Goal: Use online tool/utility: Utilize a website feature to perform a specific function

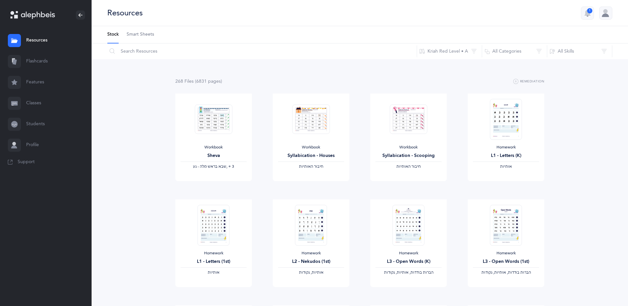
click at [43, 62] on link "Flashcards" at bounding box center [46, 61] width 92 height 21
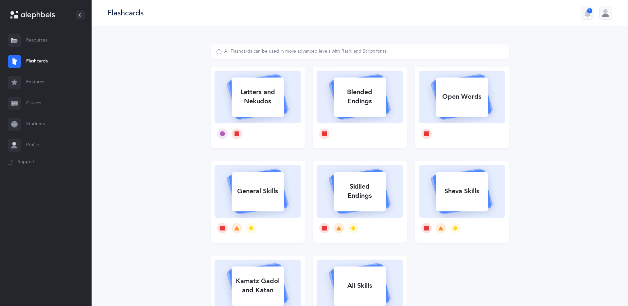
click at [294, 109] on icon at bounding box center [258, 96] width 78 height 55
select select
select select "single"
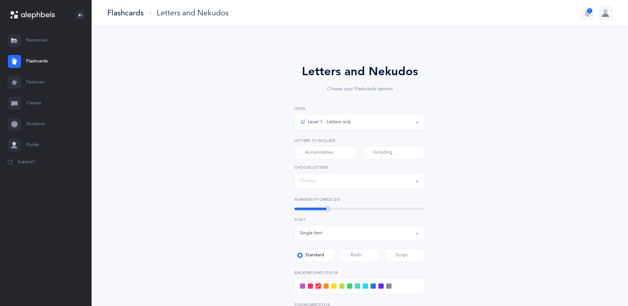
select select "27"
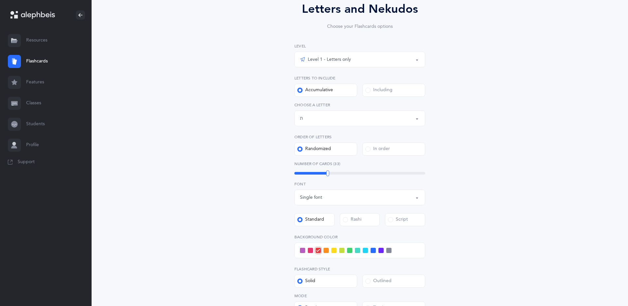
scroll to position [64, 0]
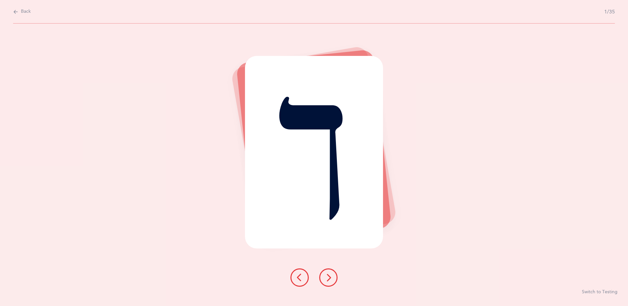
scroll to position [0, 0]
click at [337, 287] on div at bounding box center [314, 278] width 58 height 18
click at [330, 282] on icon at bounding box center [329, 278] width 8 height 8
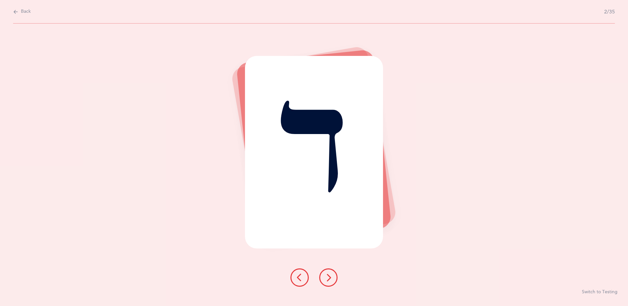
click at [320, 285] on div at bounding box center [314, 278] width 58 height 18
click at [328, 287] on button at bounding box center [328, 278] width 18 height 18
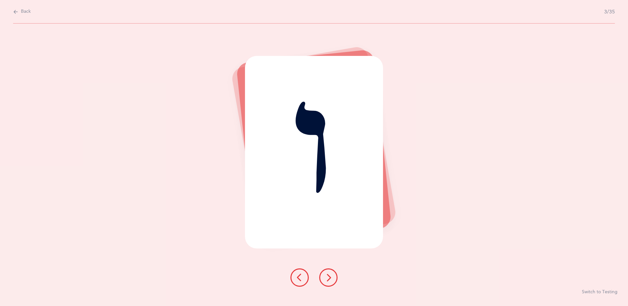
click at [325, 287] on button at bounding box center [328, 278] width 18 height 18
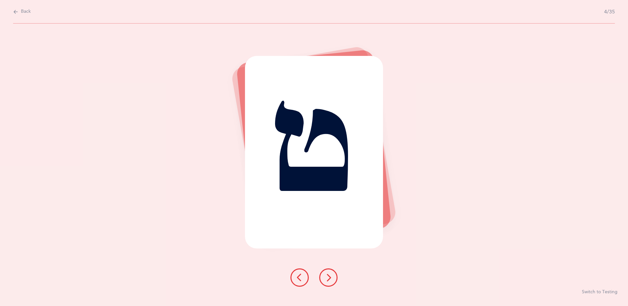
click at [328, 282] on icon at bounding box center [329, 278] width 8 height 8
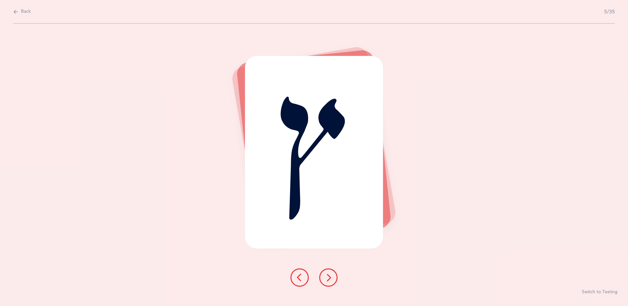
click at [330, 283] on button at bounding box center [328, 278] width 18 height 18
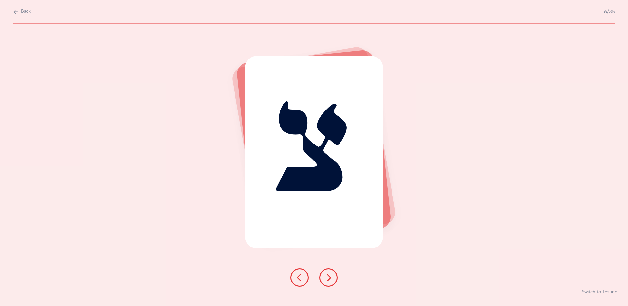
click at [328, 282] on icon at bounding box center [329, 278] width 8 height 8
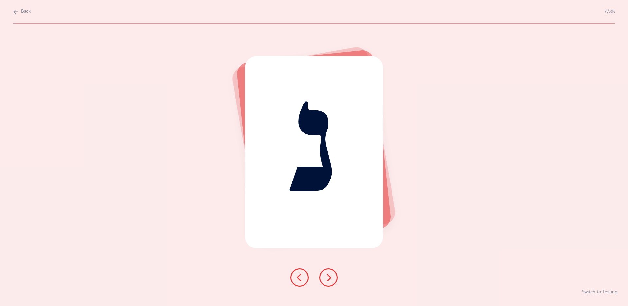
click at [323, 287] on button at bounding box center [328, 278] width 18 height 18
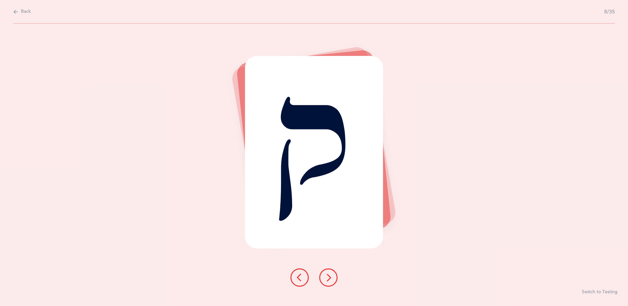
click at [329, 282] on icon at bounding box center [329, 278] width 8 height 8
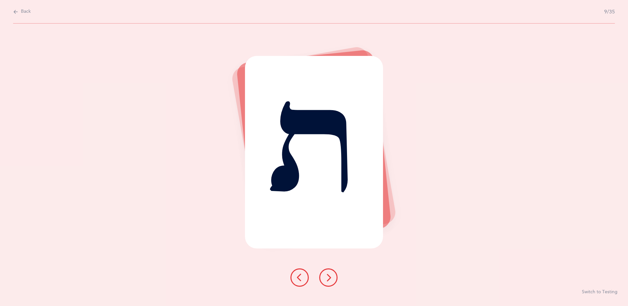
click at [326, 282] on icon at bounding box center [329, 278] width 8 height 8
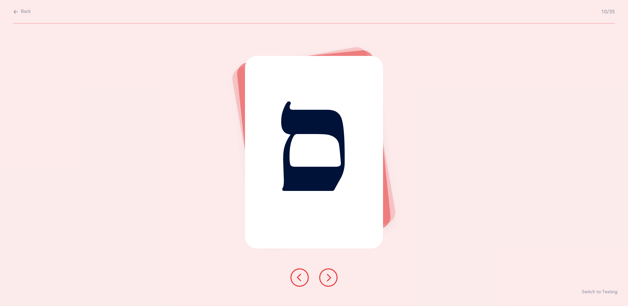
click at [327, 282] on icon at bounding box center [329, 278] width 8 height 8
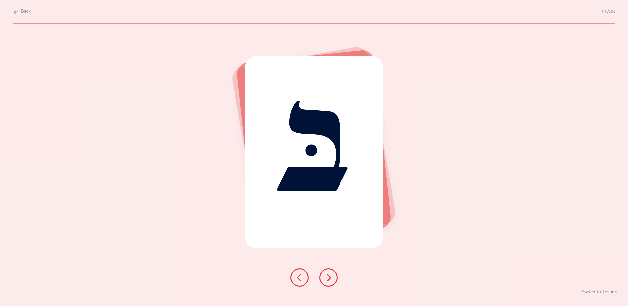
click at [336, 281] on div at bounding box center [314, 278] width 58 height 18
click at [326, 282] on icon at bounding box center [329, 278] width 8 height 8
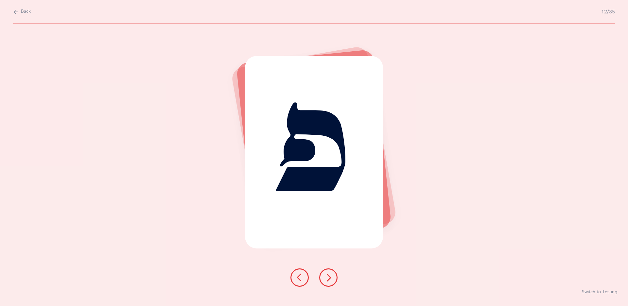
click at [320, 287] on div at bounding box center [314, 278] width 58 height 18
click at [322, 287] on button at bounding box center [328, 278] width 18 height 18
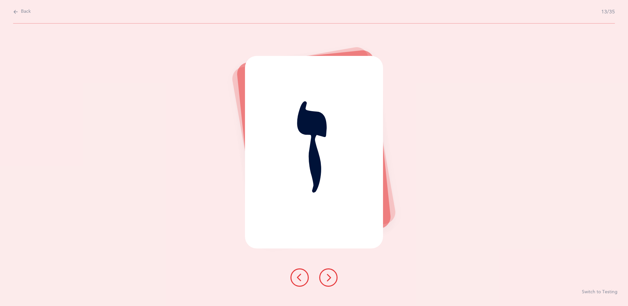
click at [325, 282] on icon at bounding box center [329, 278] width 8 height 8
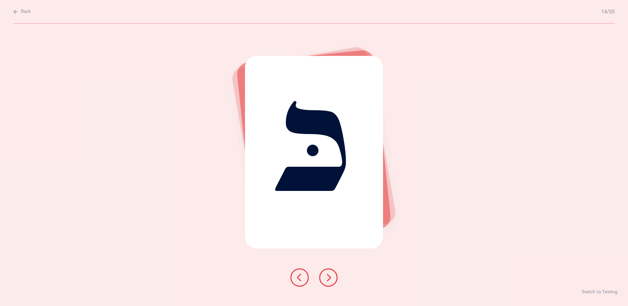
click at [331, 282] on icon at bounding box center [329, 278] width 8 height 8
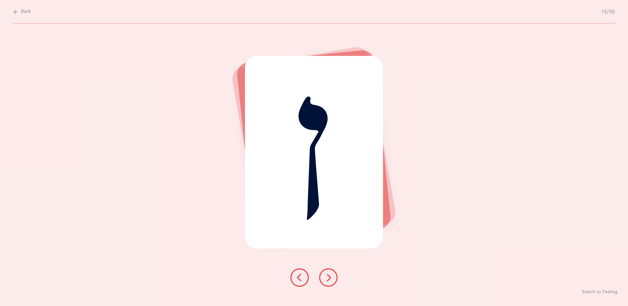
click at [332, 282] on button at bounding box center [328, 278] width 18 height 18
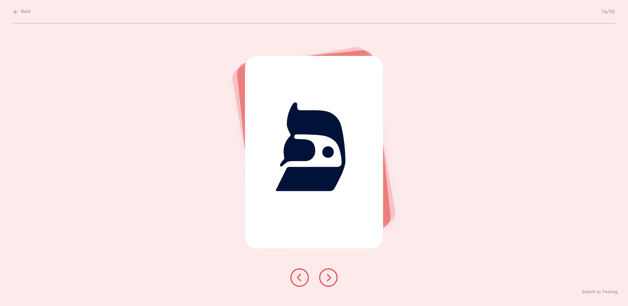
click at [322, 287] on button at bounding box center [328, 278] width 18 height 18
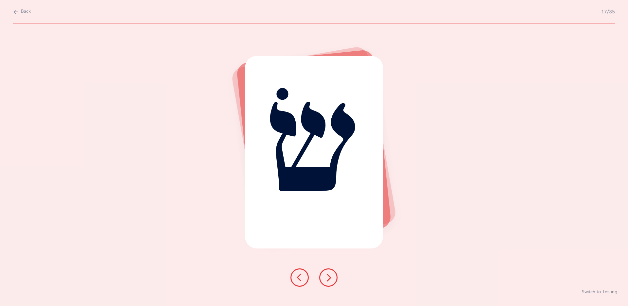
click at [326, 282] on icon at bounding box center [329, 278] width 8 height 8
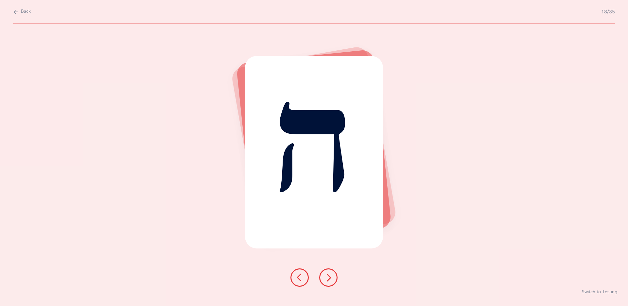
click at [330, 282] on icon at bounding box center [329, 278] width 8 height 8
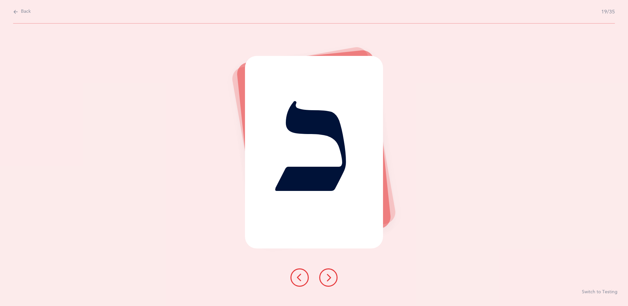
click at [329, 282] on icon at bounding box center [329, 278] width 8 height 8
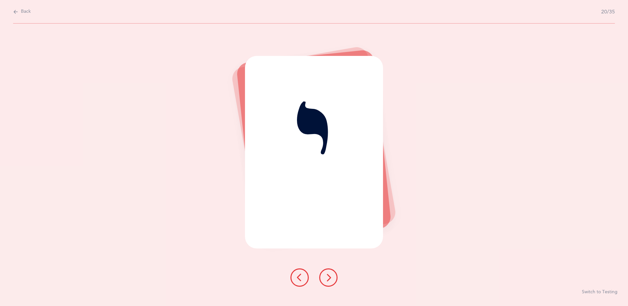
click at [328, 282] on icon at bounding box center [329, 278] width 8 height 8
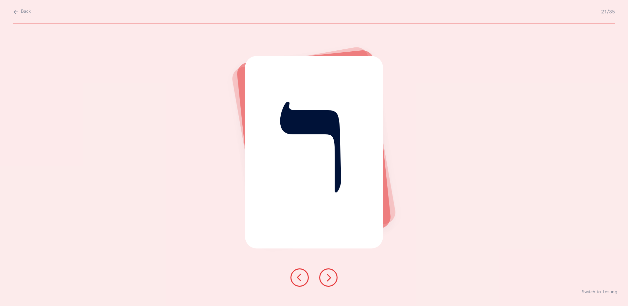
click at [325, 282] on icon at bounding box center [329, 278] width 8 height 8
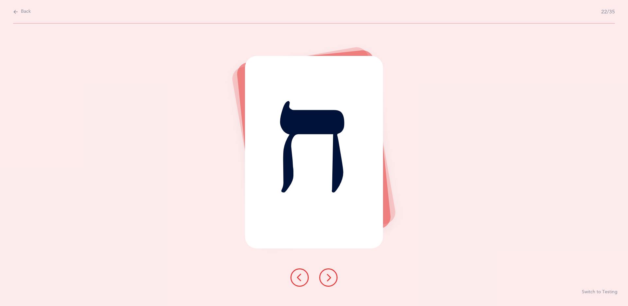
click at [320, 287] on button at bounding box center [328, 278] width 18 height 18
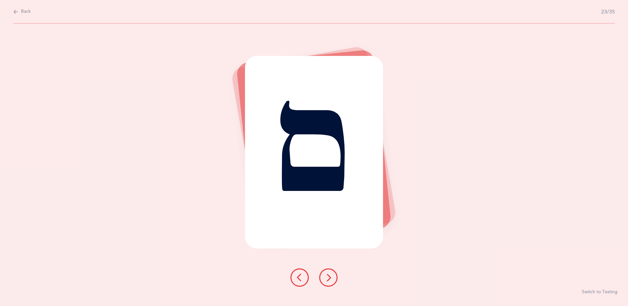
click at [330, 282] on icon at bounding box center [329, 278] width 8 height 8
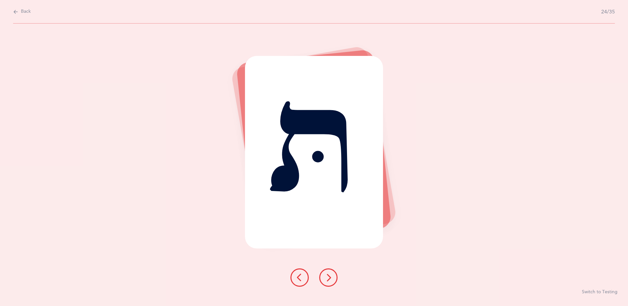
click at [327, 282] on icon at bounding box center [329, 278] width 8 height 8
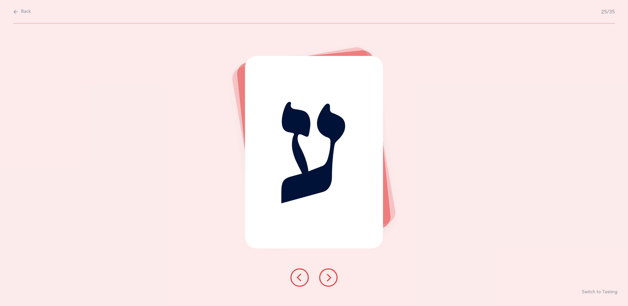
click at [327, 282] on icon at bounding box center [329, 278] width 8 height 8
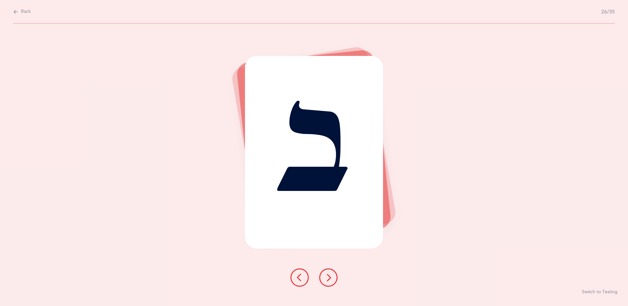
click at [321, 286] on button at bounding box center [328, 278] width 18 height 18
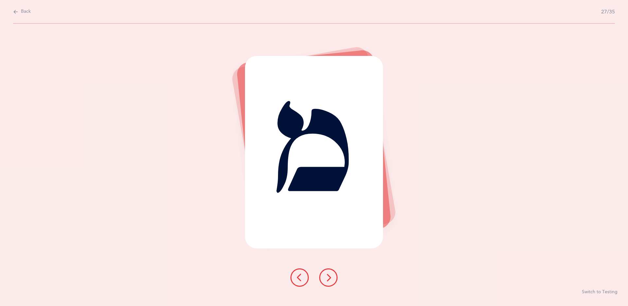
click at [326, 287] on button at bounding box center [328, 278] width 18 height 18
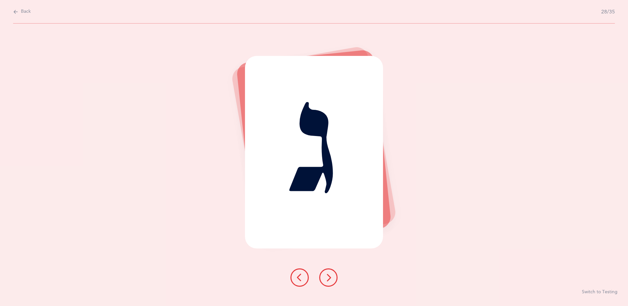
click at [324, 287] on button at bounding box center [328, 278] width 18 height 18
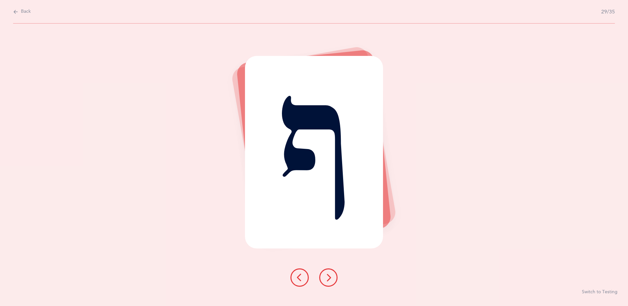
click at [326, 282] on icon at bounding box center [329, 278] width 8 height 8
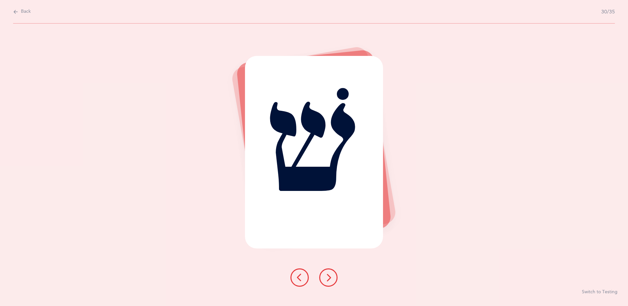
click at [327, 282] on icon at bounding box center [329, 278] width 8 height 8
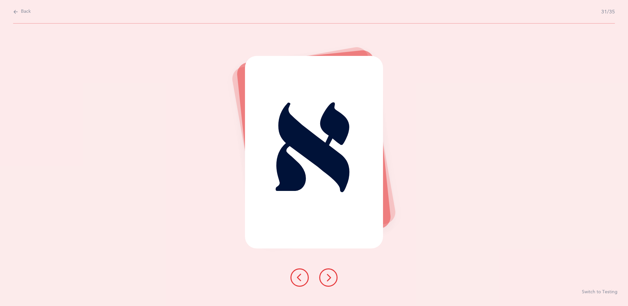
click at [322, 287] on button at bounding box center [328, 278] width 18 height 18
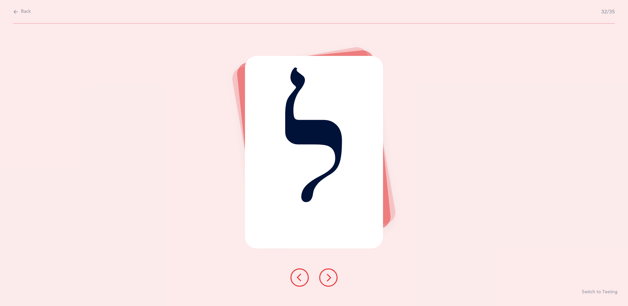
click at [327, 287] on button at bounding box center [328, 278] width 18 height 18
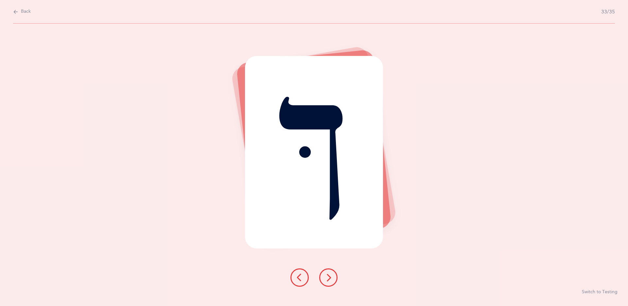
click at [330, 282] on icon at bounding box center [329, 278] width 8 height 8
click at [332, 287] on button at bounding box center [328, 278] width 18 height 18
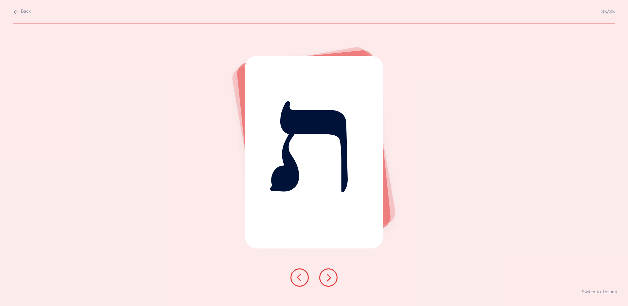
click at [331, 282] on icon at bounding box center [329, 278] width 8 height 8
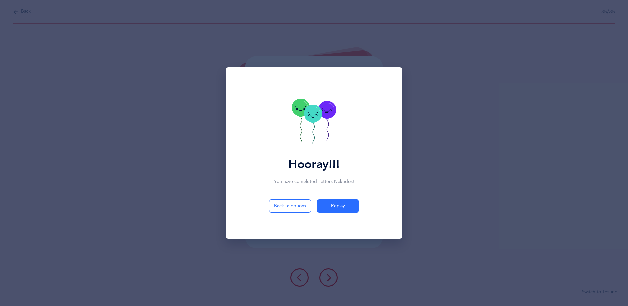
click at [325, 211] on button "Replay" at bounding box center [338, 206] width 43 height 13
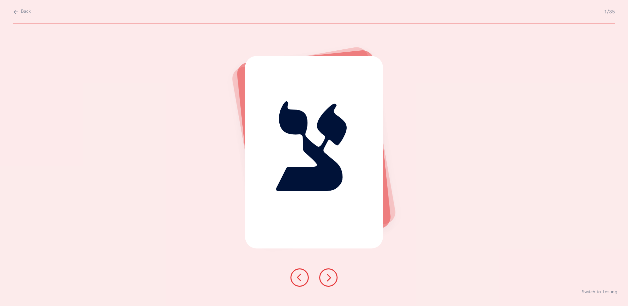
click at [332, 287] on button at bounding box center [328, 278] width 18 height 18
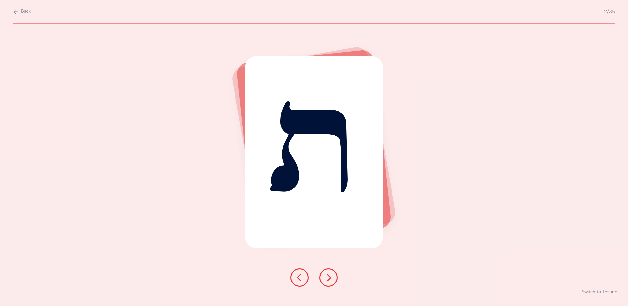
click at [335, 284] on button at bounding box center [328, 278] width 18 height 18
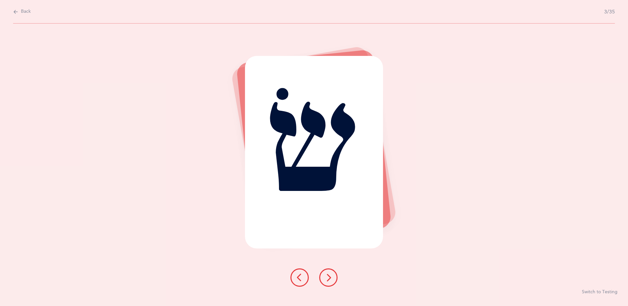
click at [320, 287] on button at bounding box center [328, 278] width 18 height 18
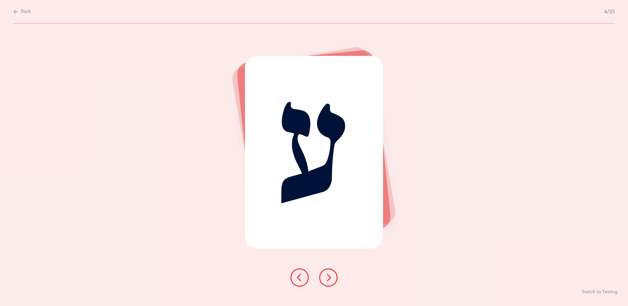
click at [331, 282] on icon at bounding box center [329, 278] width 8 height 8
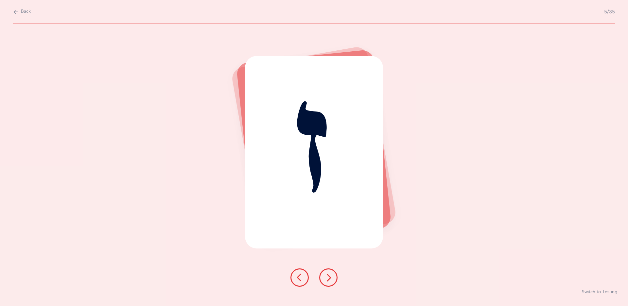
click at [334, 287] on button at bounding box center [328, 278] width 18 height 18
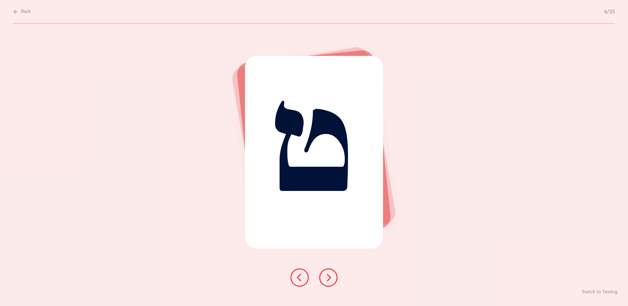
click at [330, 282] on icon at bounding box center [329, 278] width 8 height 8
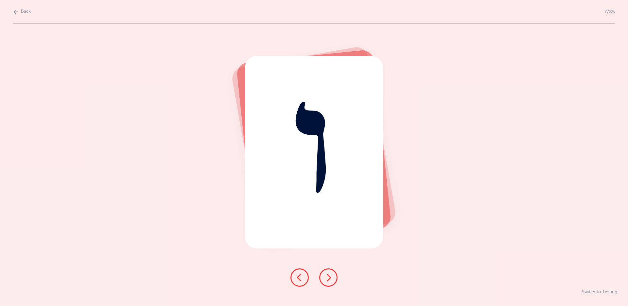
click at [330, 282] on icon at bounding box center [329, 278] width 8 height 8
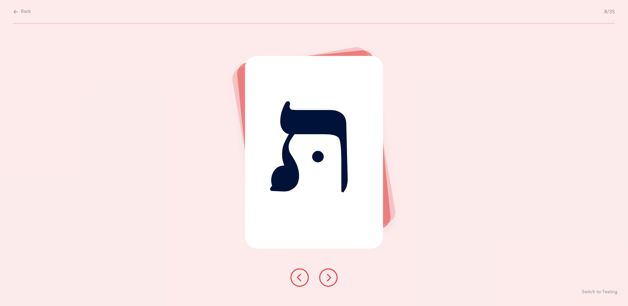
click at [315, 286] on div at bounding box center [314, 278] width 58 height 18
click at [328, 282] on icon at bounding box center [329, 278] width 8 height 8
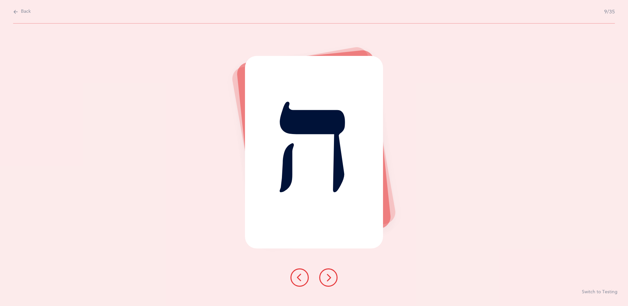
click at [327, 287] on button at bounding box center [328, 278] width 18 height 18
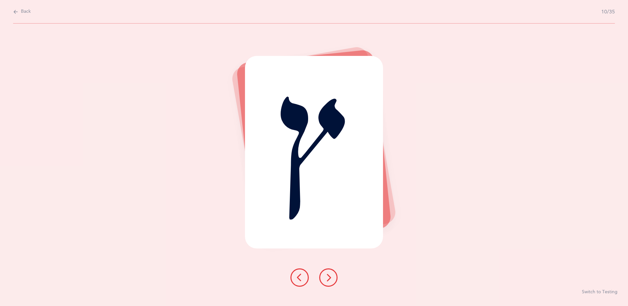
click at [335, 287] on button at bounding box center [328, 278] width 18 height 18
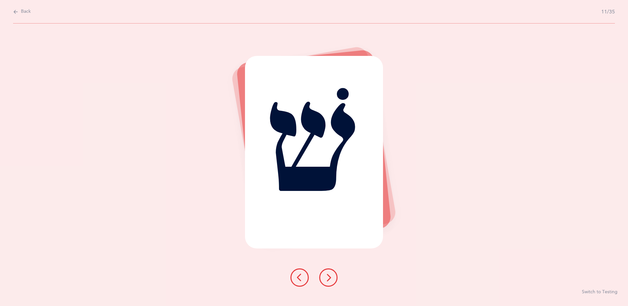
click at [332, 287] on button at bounding box center [328, 278] width 18 height 18
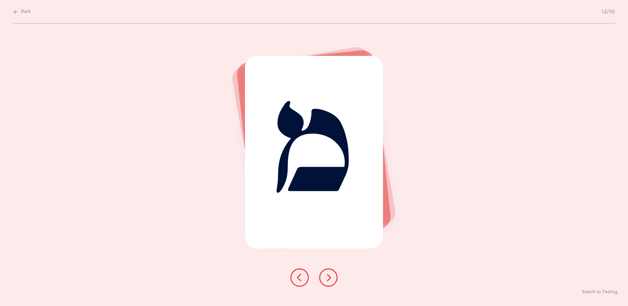
click at [329, 287] on button at bounding box center [328, 278] width 18 height 18
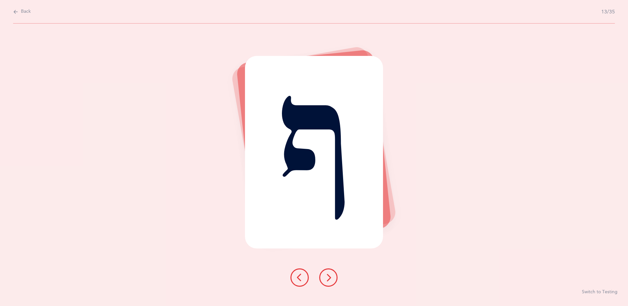
click at [330, 287] on button at bounding box center [328, 278] width 18 height 18
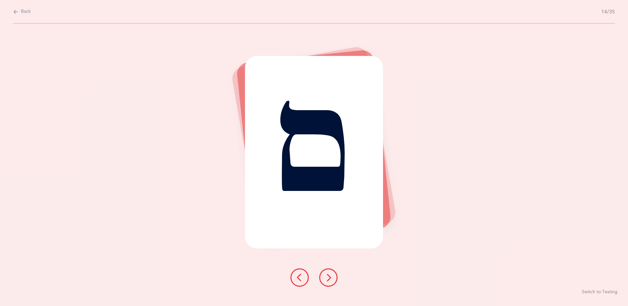
click at [324, 287] on button at bounding box center [328, 278] width 18 height 18
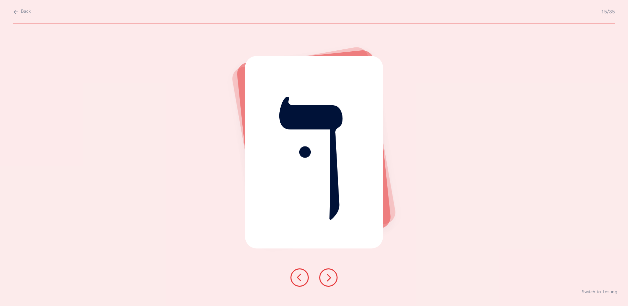
click at [334, 287] on button at bounding box center [328, 278] width 18 height 18
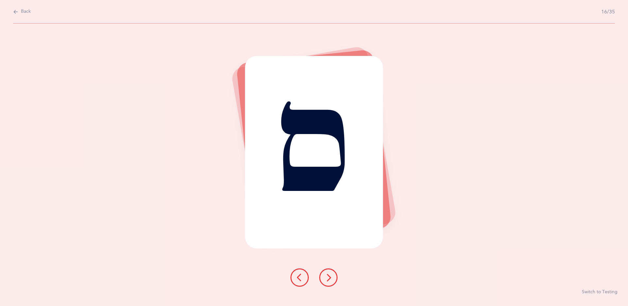
click at [331, 282] on icon at bounding box center [329, 278] width 8 height 8
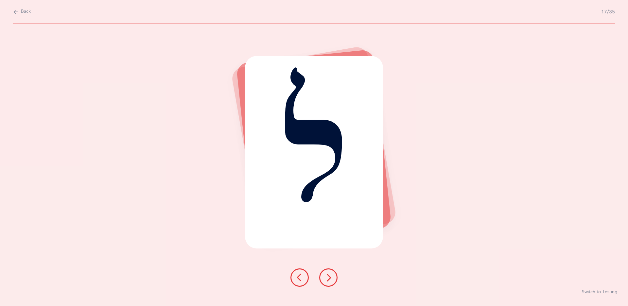
click at [329, 282] on icon at bounding box center [329, 278] width 8 height 8
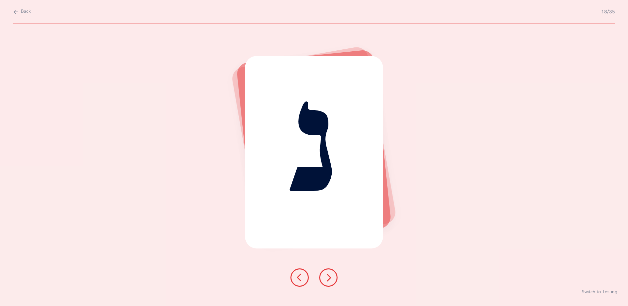
click at [334, 287] on button at bounding box center [328, 278] width 18 height 18
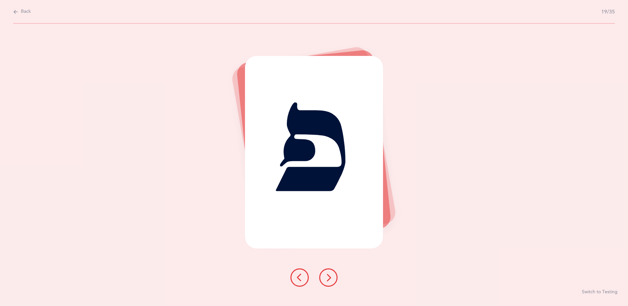
click at [328, 282] on icon at bounding box center [329, 278] width 8 height 8
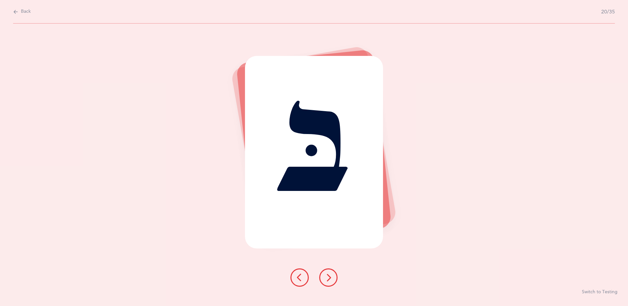
click at [333, 287] on button at bounding box center [328, 278] width 18 height 18
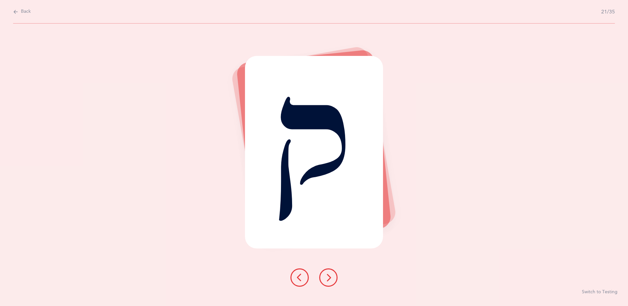
click at [327, 282] on icon at bounding box center [329, 278] width 8 height 8
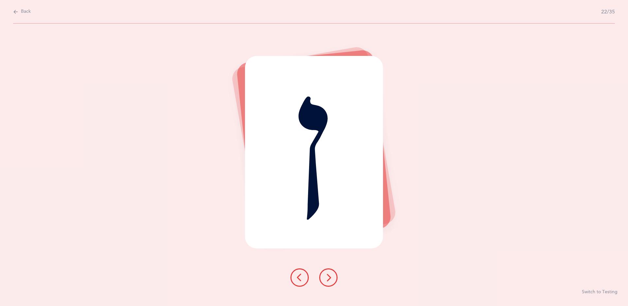
click at [327, 287] on button at bounding box center [328, 278] width 18 height 18
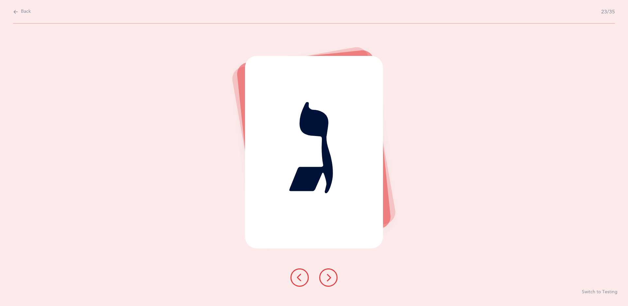
click at [326, 284] on button at bounding box center [328, 278] width 18 height 18
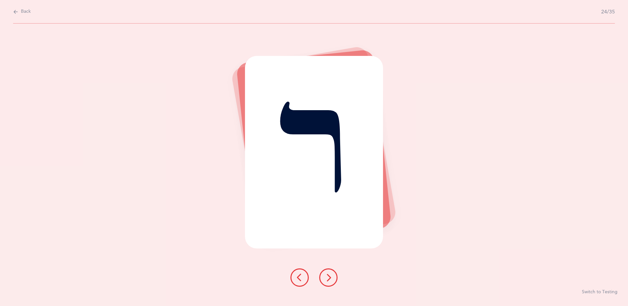
click at [322, 285] on button at bounding box center [328, 278] width 18 height 18
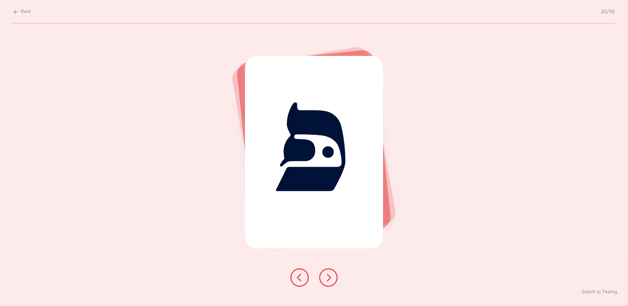
click at [331, 287] on button at bounding box center [328, 278] width 18 height 18
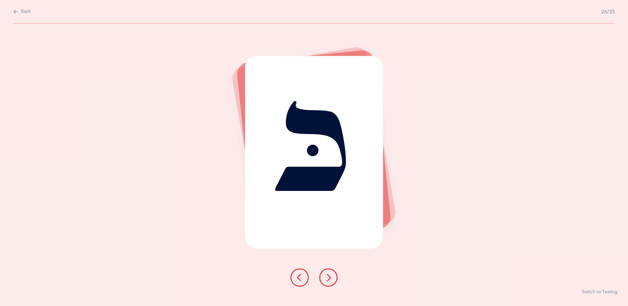
click at [324, 286] on button at bounding box center [328, 278] width 18 height 18
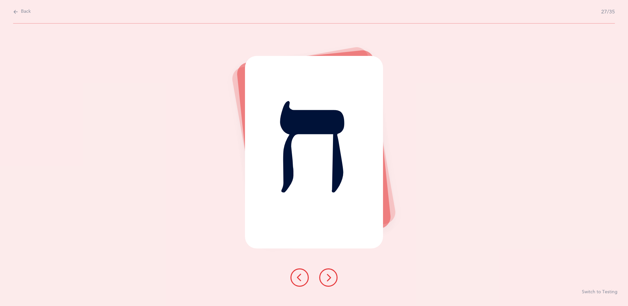
click at [308, 287] on div at bounding box center [314, 278] width 58 height 18
click at [302, 282] on icon at bounding box center [300, 278] width 8 height 8
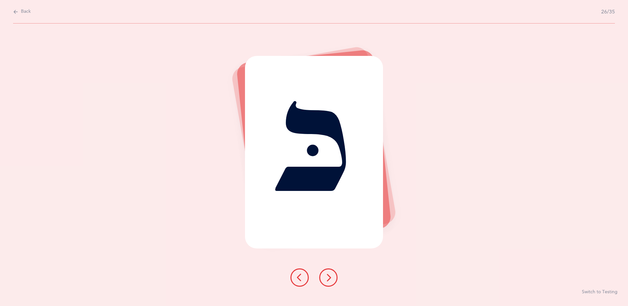
click at [327, 282] on icon at bounding box center [329, 278] width 8 height 8
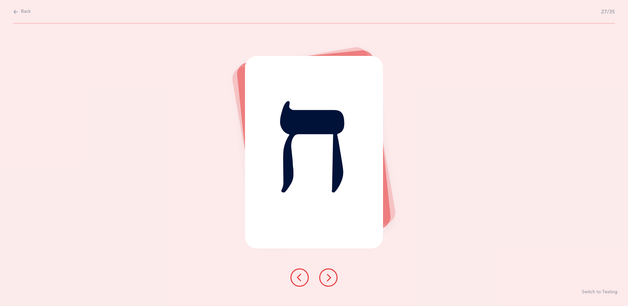
click at [329, 282] on icon at bounding box center [329, 278] width 8 height 8
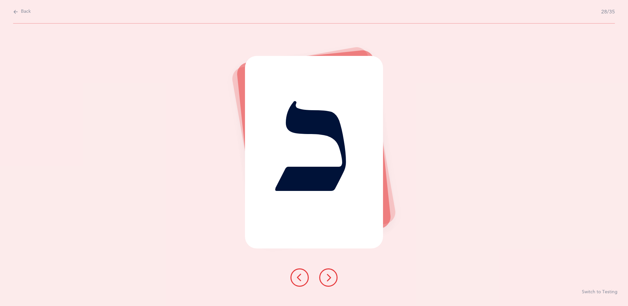
click at [328, 282] on icon at bounding box center [329, 278] width 8 height 8
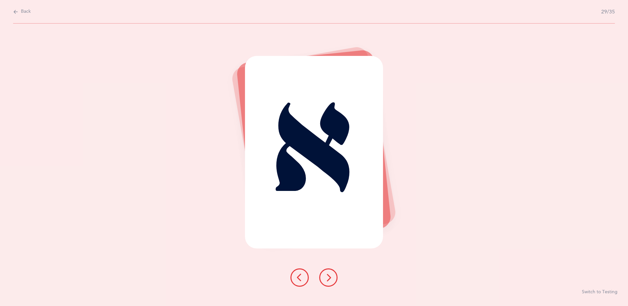
click at [322, 287] on button at bounding box center [328, 278] width 18 height 18
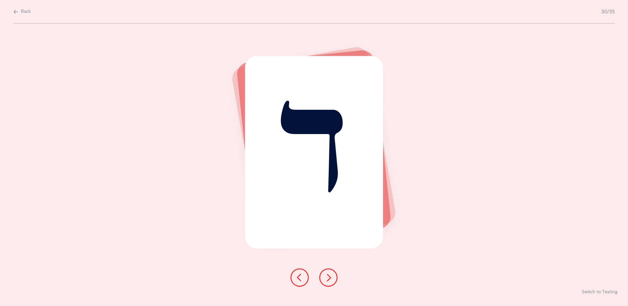
click at [327, 282] on icon at bounding box center [329, 278] width 8 height 8
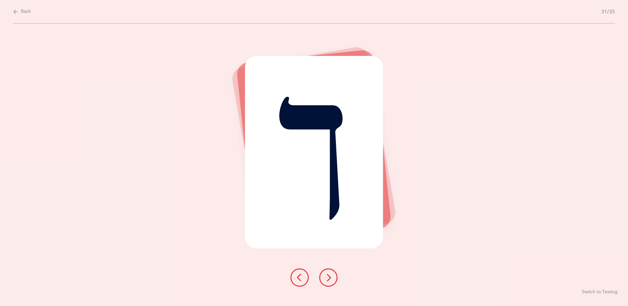
click at [329, 282] on icon at bounding box center [329, 278] width 8 height 8
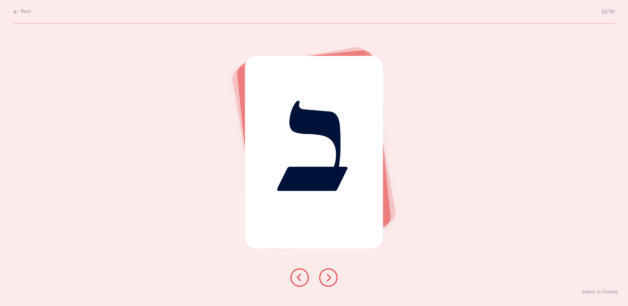
click at [328, 282] on icon at bounding box center [329, 278] width 8 height 8
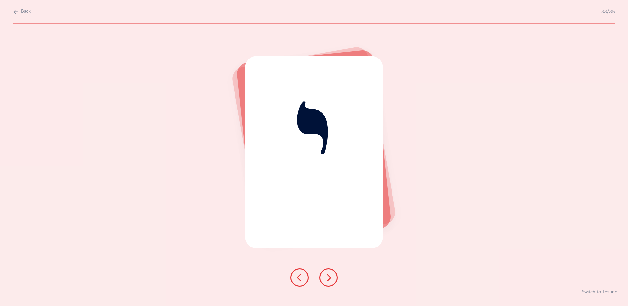
click at [327, 282] on icon at bounding box center [329, 278] width 8 height 8
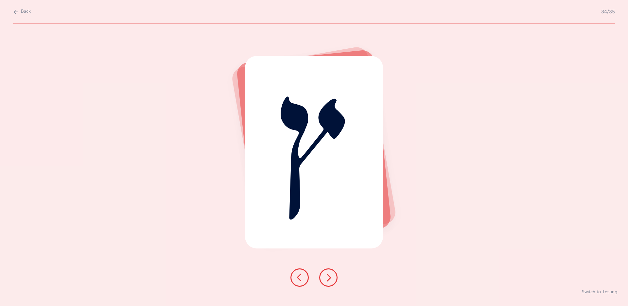
click at [333, 285] on button at bounding box center [328, 278] width 18 height 18
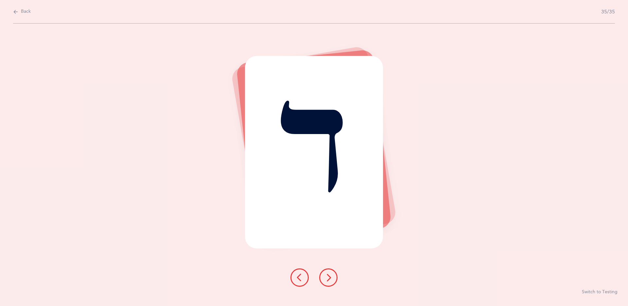
click at [327, 287] on button at bounding box center [328, 278] width 18 height 18
